Goal: Transaction & Acquisition: Purchase product/service

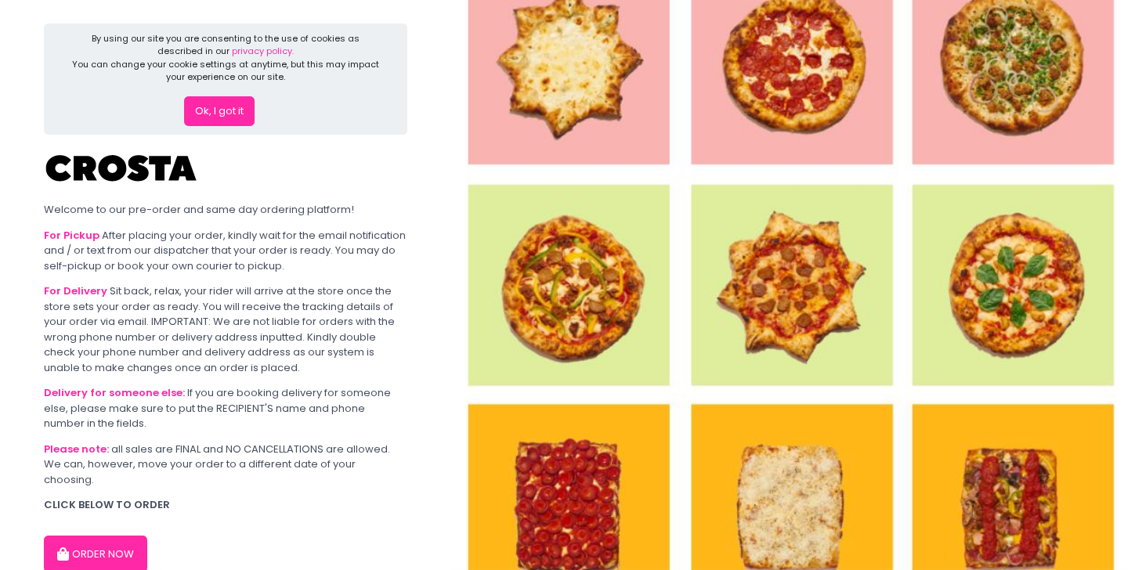
scroll to position [67, 0]
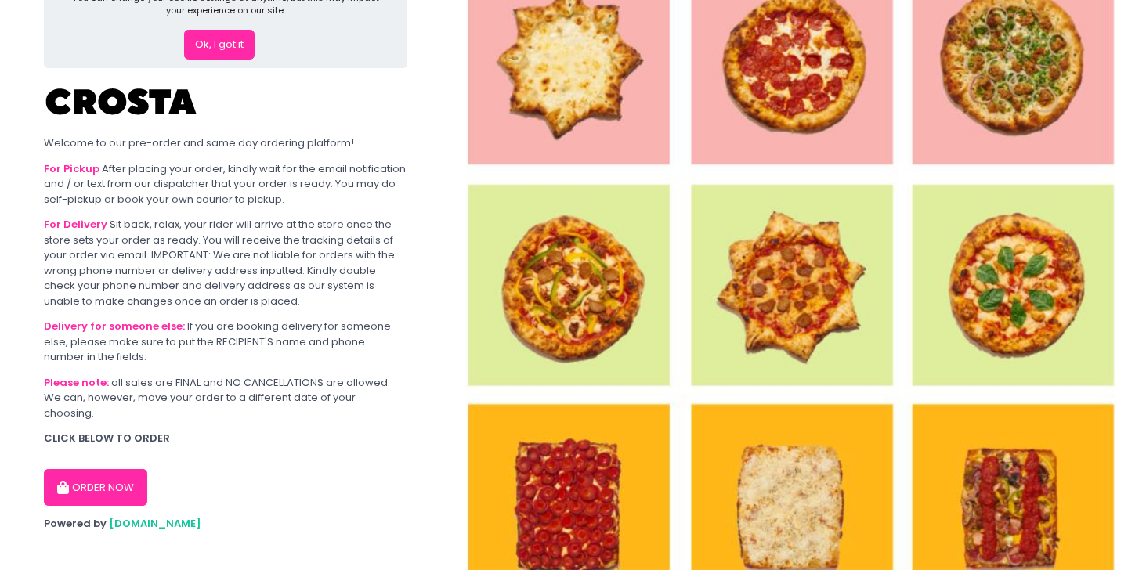
click at [102, 469] on button "ORDER NOW" at bounding box center [95, 488] width 103 height 38
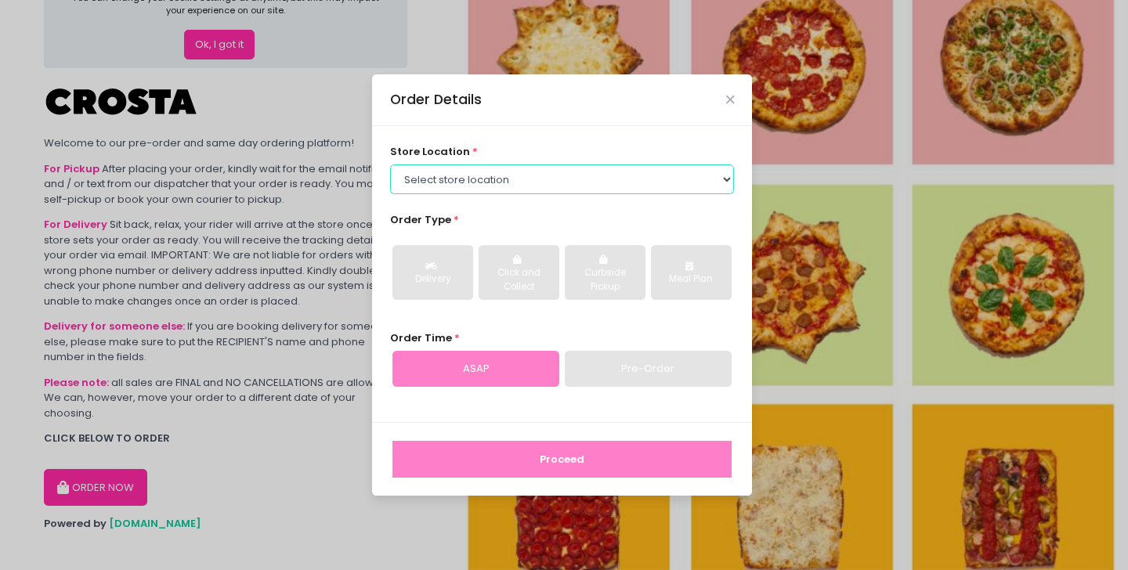
click at [480, 173] on select "Select store location [PERSON_NAME] Pizza - [PERSON_NAME] Pizza - [GEOGRAPHIC_D…" at bounding box center [562, 180] width 345 height 30
select select "5fabb2e53664a8677beaeb89"
click at [390, 165] on select "Select store location [PERSON_NAME] Pizza - [PERSON_NAME] Pizza - [GEOGRAPHIC_D…" at bounding box center [562, 180] width 345 height 30
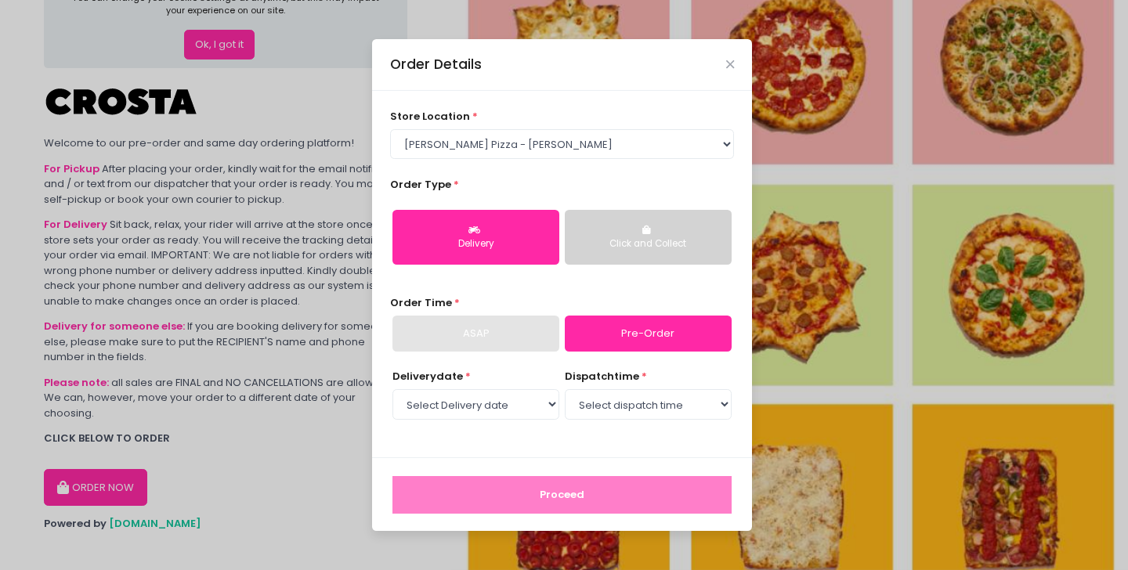
click at [638, 231] on button "Click and Collect" at bounding box center [648, 237] width 167 height 55
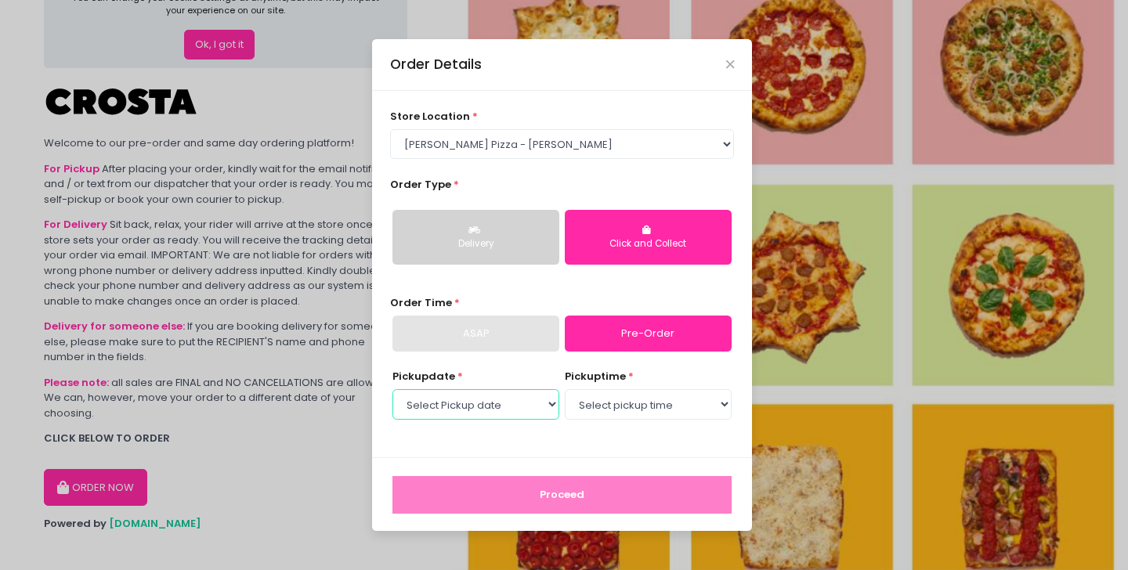
click at [512, 408] on select "Select Pickup date [DATE] [DATE] [DATE] [DATE] [DATE] [DATE]" at bounding box center [476, 404] width 167 height 30
select select "[DATE]"
click at [393, 389] on select "Select Pickup date [DATE] [DATE] [DATE] [DATE] [DATE] [DATE]" at bounding box center [476, 404] width 167 height 30
click at [613, 405] on select "Select pickup time 12:00 PM - 12:30 PM 12:30 PM - 01:00 PM 01:00 PM - 01:30 PM …" at bounding box center [648, 404] width 167 height 30
select select "12:00"
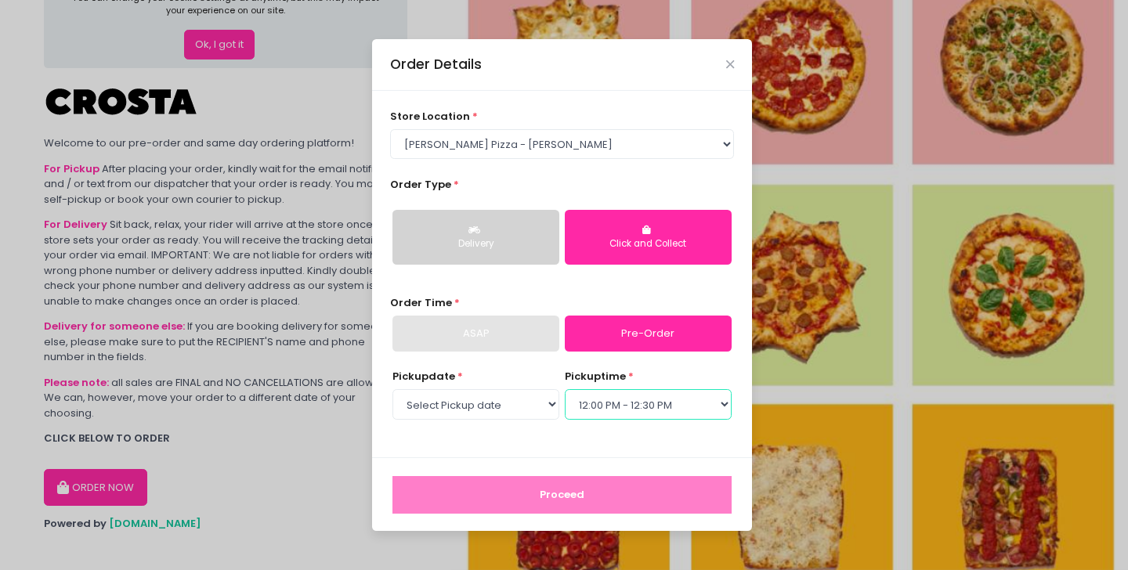
click at [565, 389] on select "Select pickup time 12:00 PM - 12:30 PM 12:30 PM - 01:00 PM 01:00 PM - 01:30 PM …" at bounding box center [648, 404] width 167 height 30
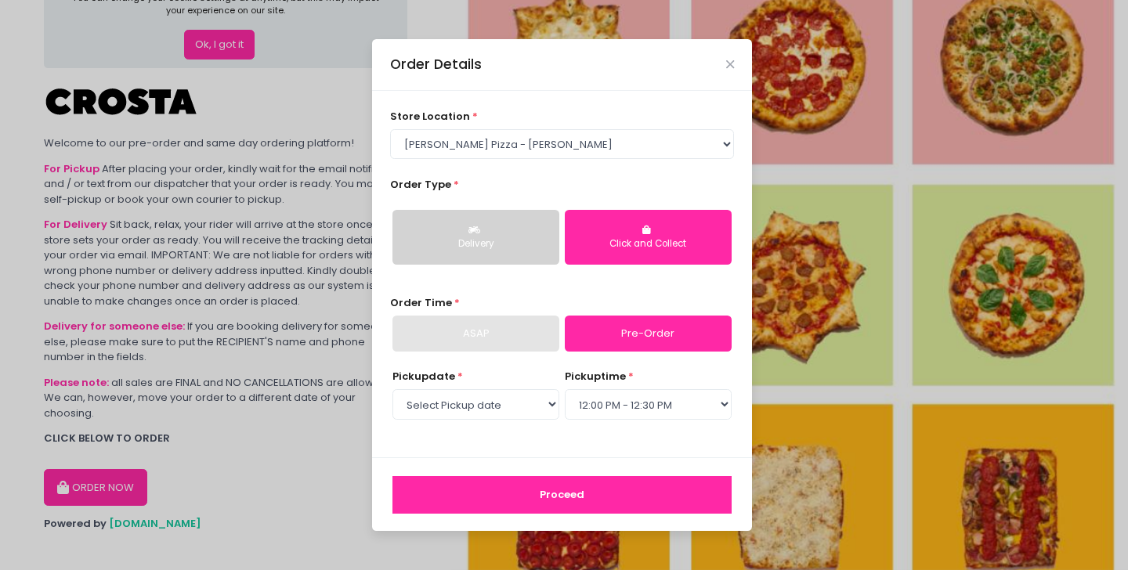
click at [578, 490] on button "Proceed" at bounding box center [562, 495] width 339 height 38
